Goal: Find specific page/section: Find specific page/section

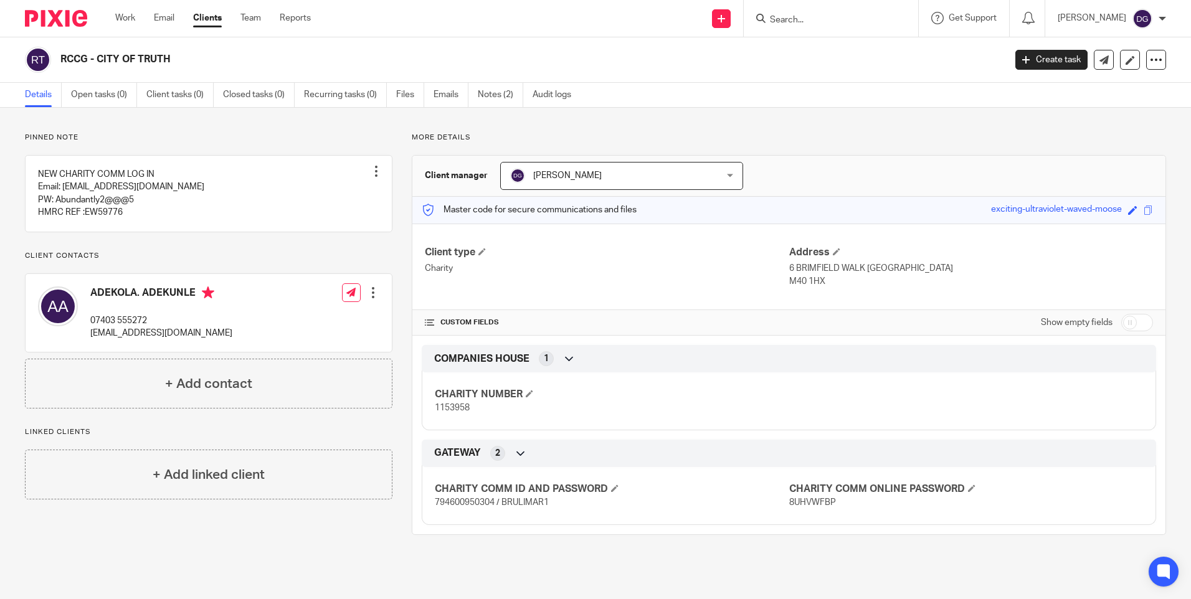
click at [778, 15] on input "Search" at bounding box center [825, 20] width 112 height 11
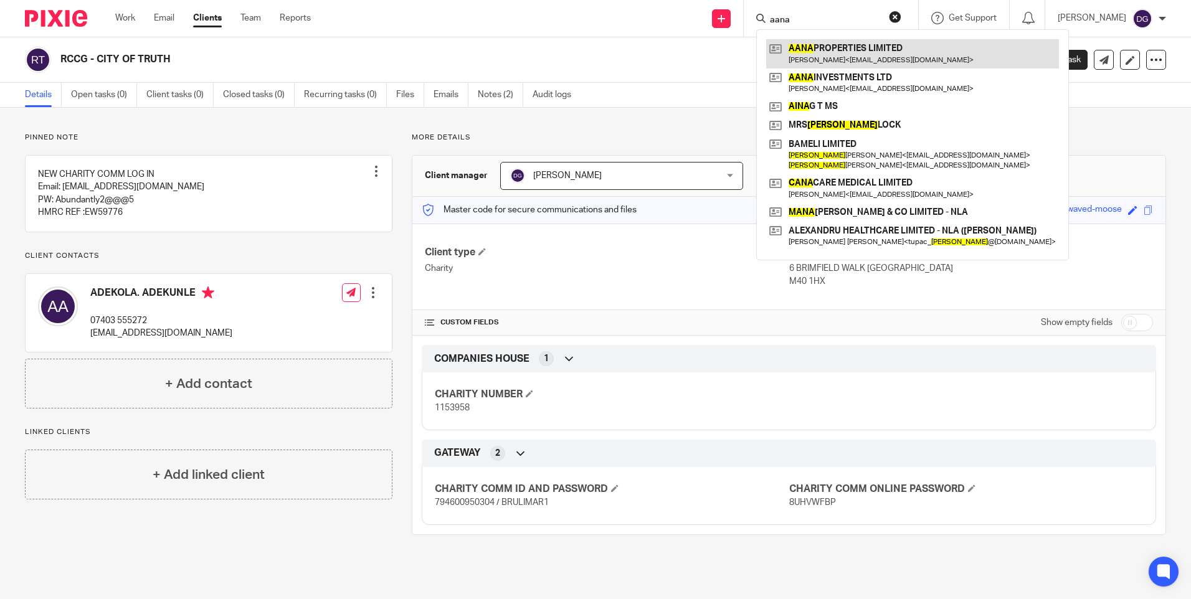
type input "aana"
click at [811, 47] on link at bounding box center [912, 53] width 293 height 29
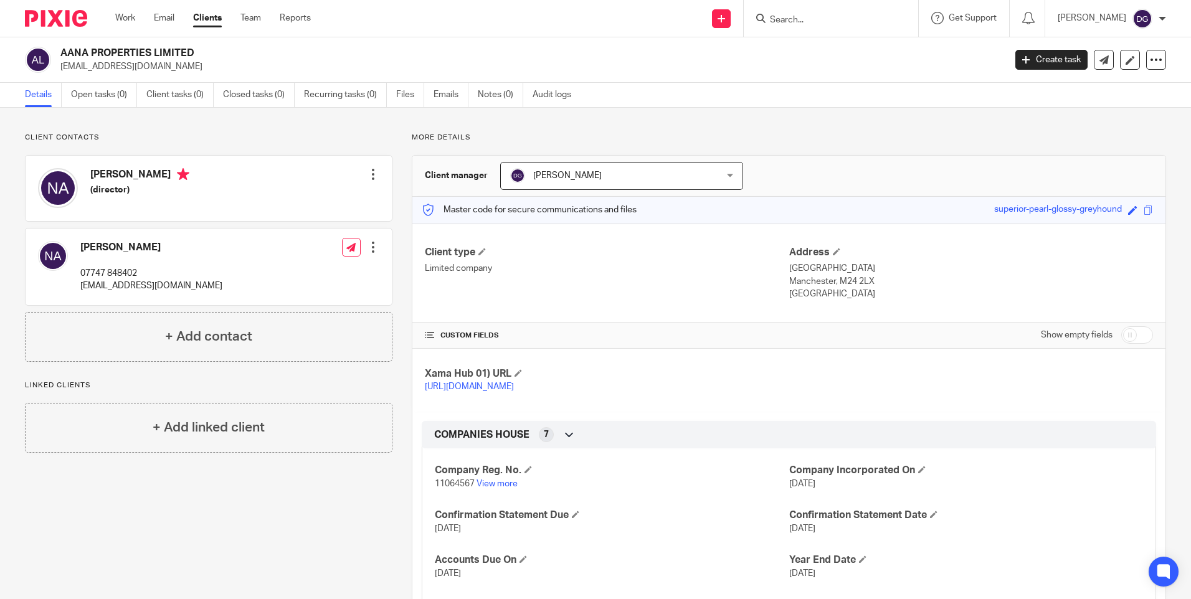
click at [779, 19] on input "Search" at bounding box center [825, 20] width 112 height 11
type input "c s h ret"
click at [814, 51] on link at bounding box center [871, 53] width 211 height 29
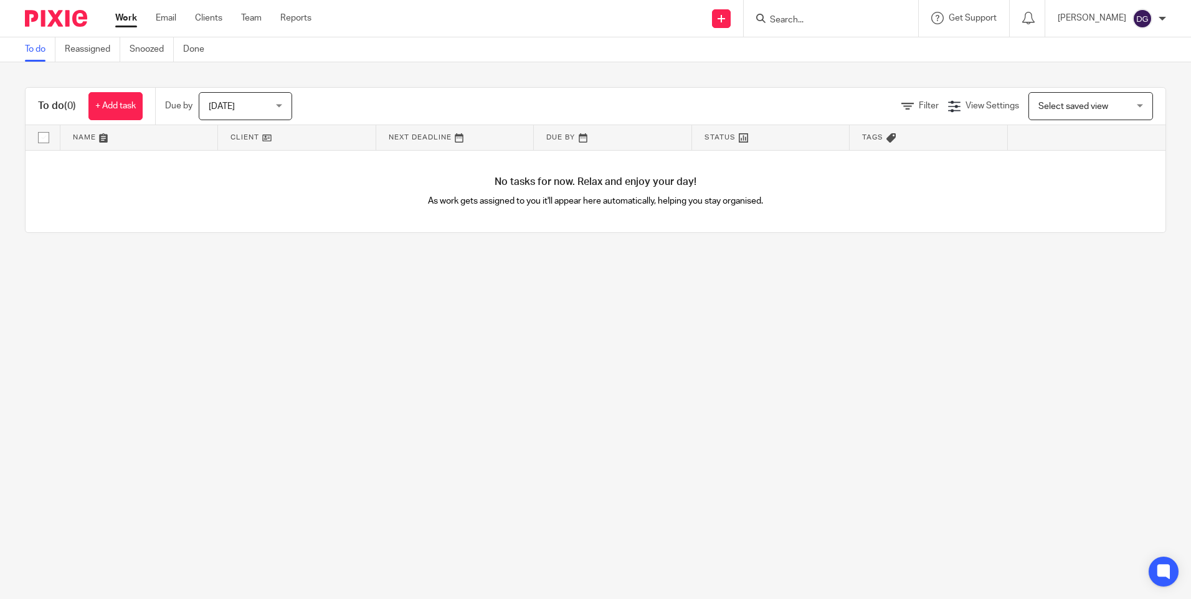
click at [801, 19] on input "Search" at bounding box center [825, 20] width 112 height 11
type input "roclky"
click at [879, 67] on link at bounding box center [871, 53] width 211 height 29
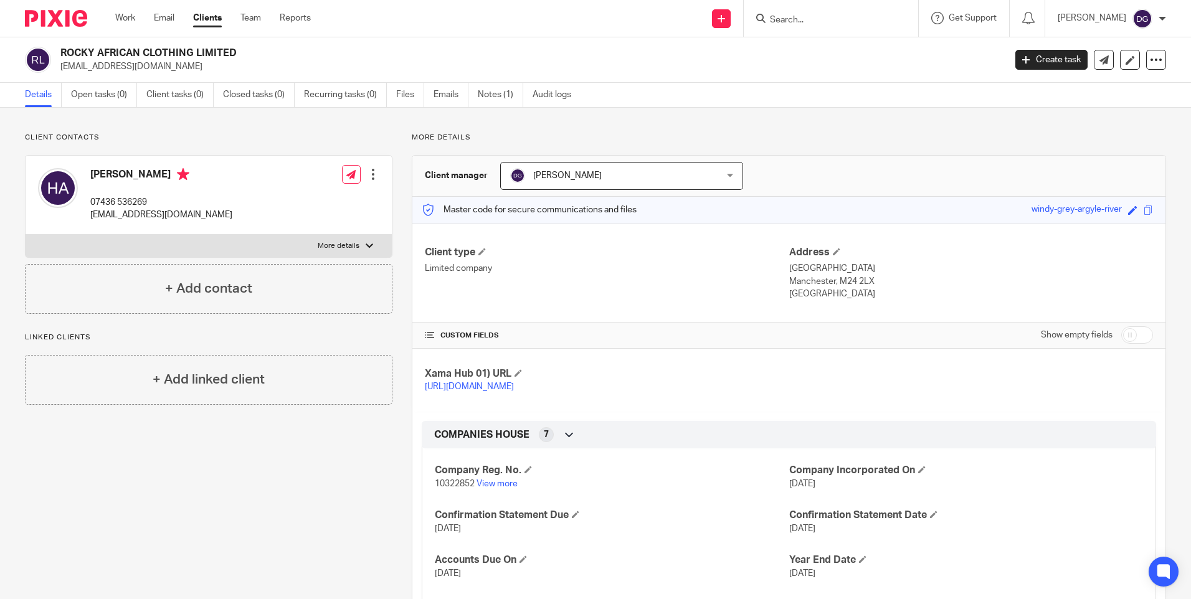
click at [826, 21] on input "Search" at bounding box center [825, 20] width 112 height 11
type input "07403555272"
click at [825, 49] on link at bounding box center [880, 53] width 229 height 29
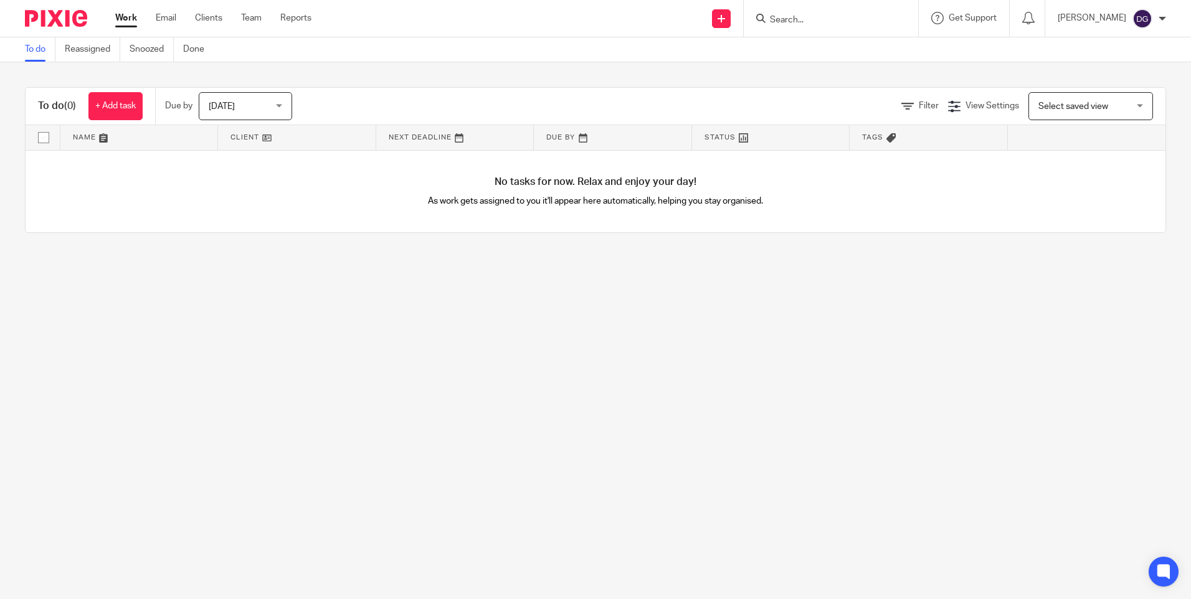
click at [794, 20] on input "Search" at bounding box center [825, 20] width 112 height 11
type input "smd foundat"
click at [799, 54] on link at bounding box center [843, 48] width 155 height 19
